Goal: Task Accomplishment & Management: Use online tool/utility

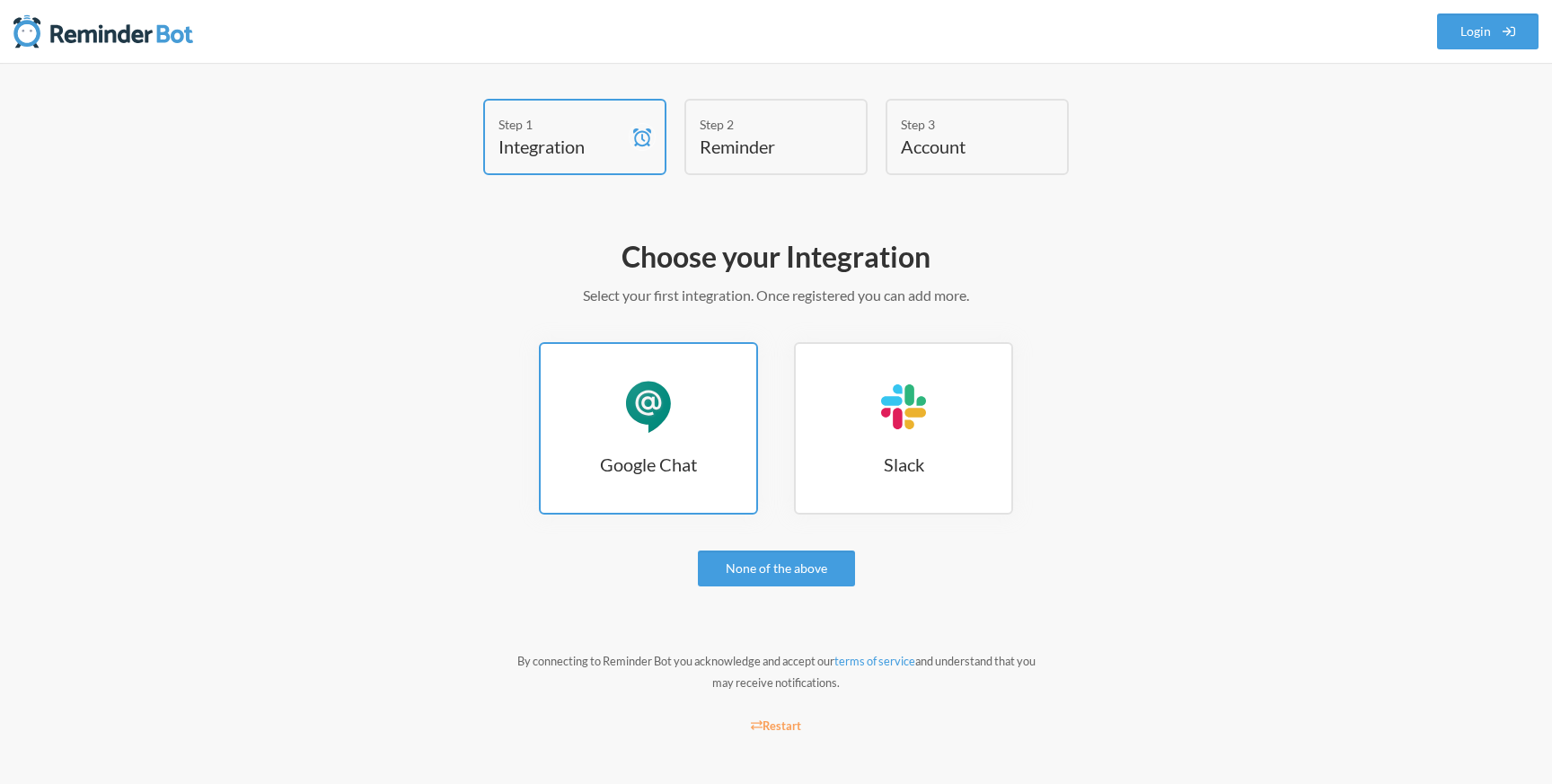
click at [650, 439] on link "Google Chat Google Chat" at bounding box center [648, 428] width 219 height 172
click at [655, 416] on div "Google Chat" at bounding box center [648, 406] width 54 height 54
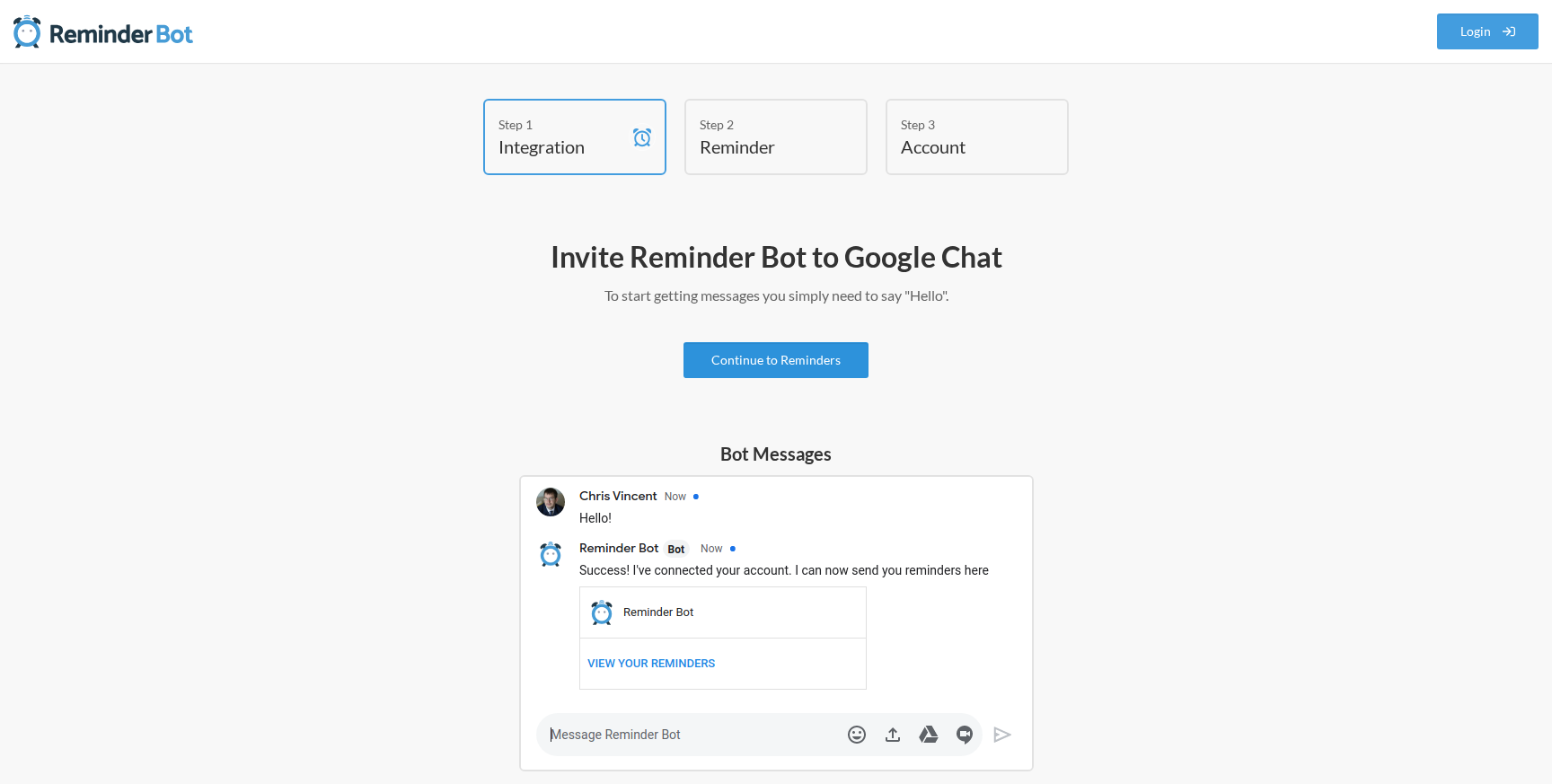
click at [842, 372] on link "Continue to Reminders" at bounding box center [776, 360] width 185 height 36
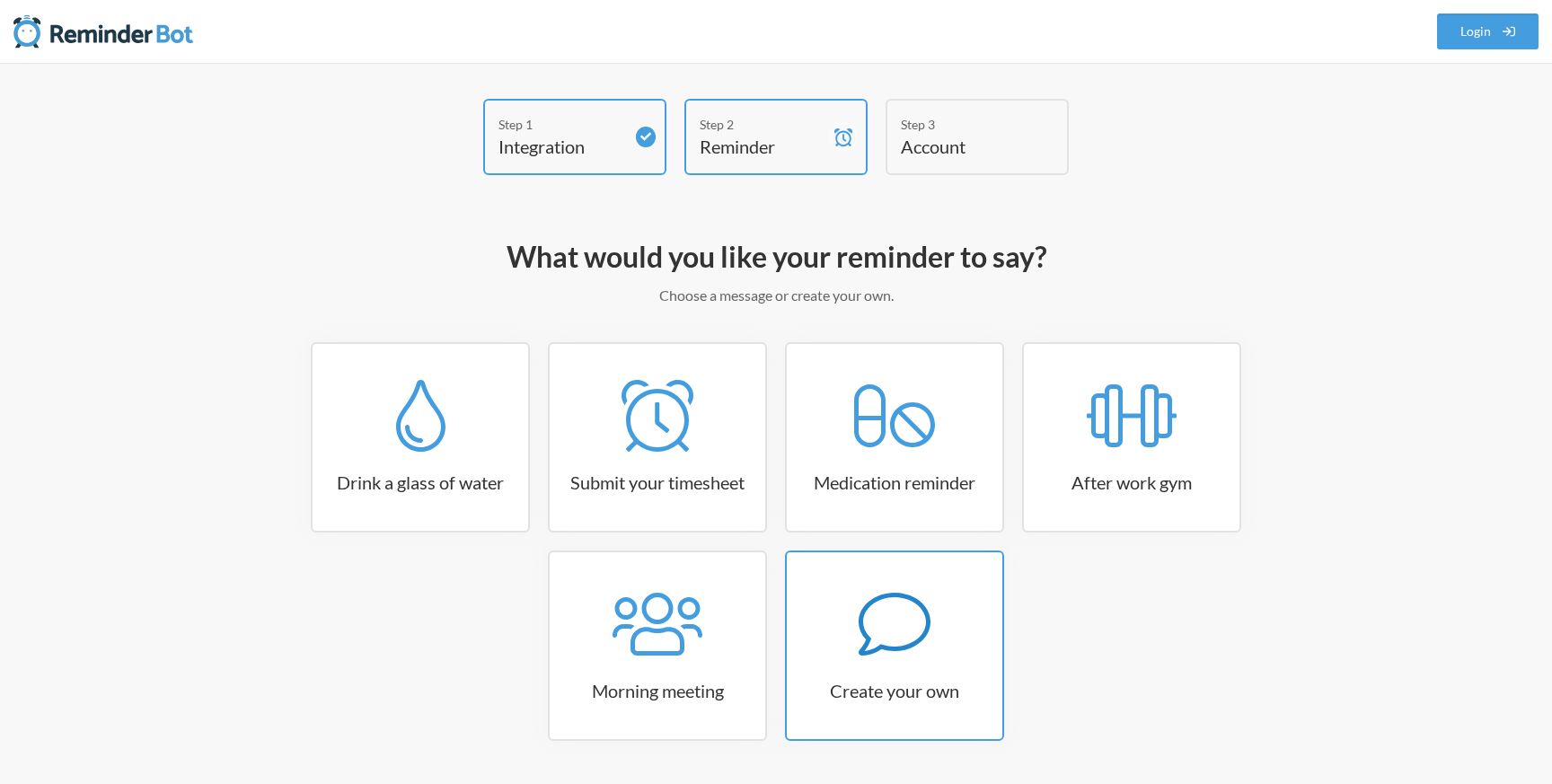
click at [921, 644] on icon at bounding box center [895, 624] width 72 height 72
select select "08:30:00"
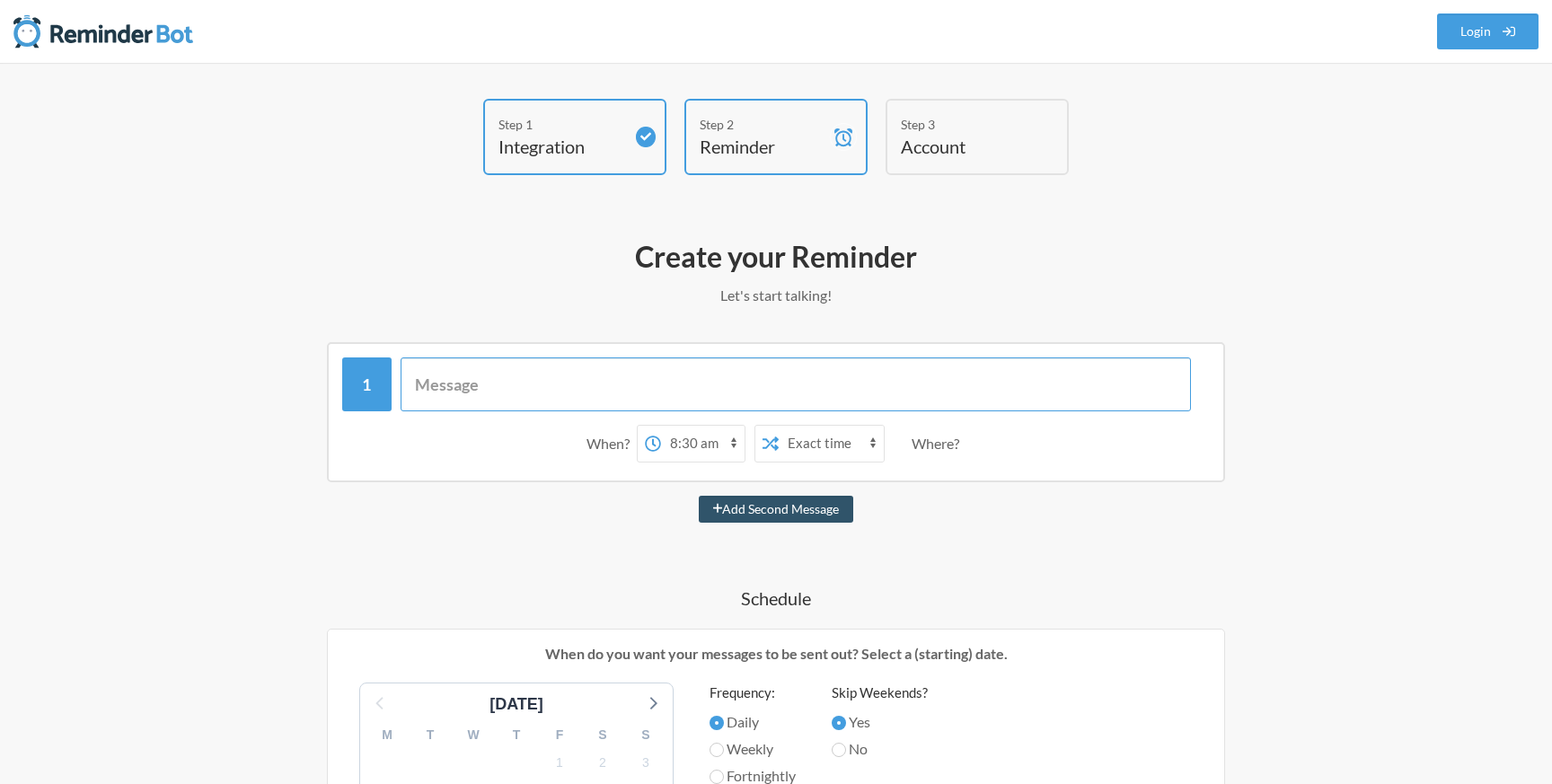
click at [715, 374] on input "text" at bounding box center [796, 384] width 792 height 54
